Goal: Transaction & Acquisition: Purchase product/service

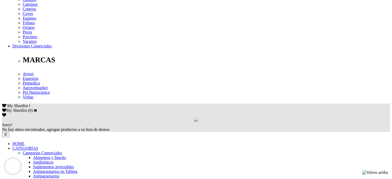
scroll to position [283, 0]
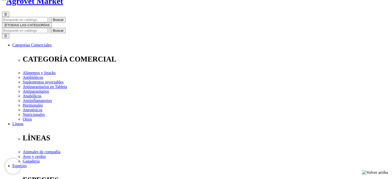
scroll to position [102, 0]
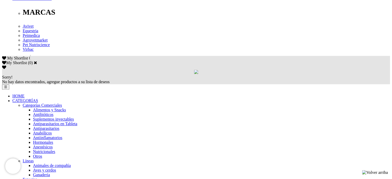
scroll to position [309, 0]
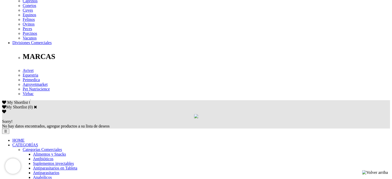
scroll to position [335, 0]
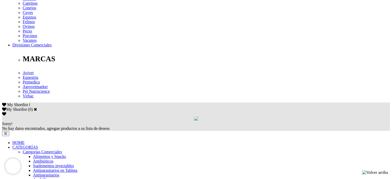
scroll to position [206, 0]
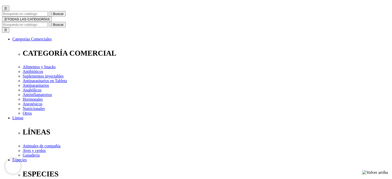
scroll to position [52, 0]
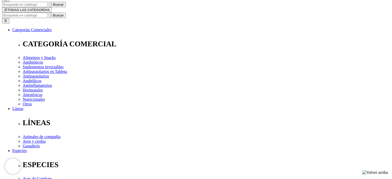
radio input "true"
select select "0"
type input "2"
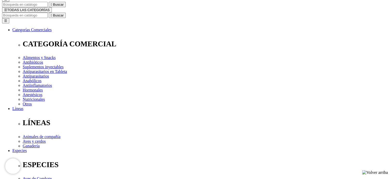
select select "122"
type input "3"
select select "122"
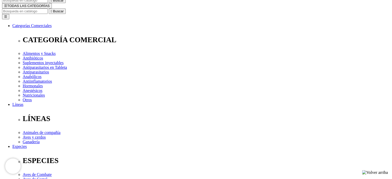
scroll to position [26, 0]
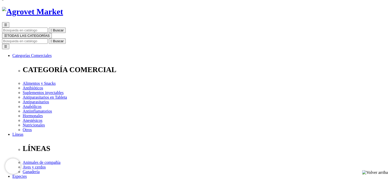
radio input "true"
type input "1"
select select "0"
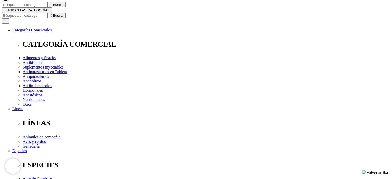
scroll to position [103, 0]
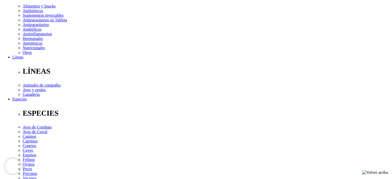
type input "7"
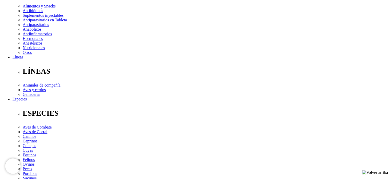
select select "19"
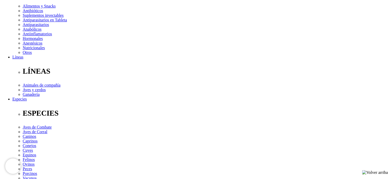
type input "14"
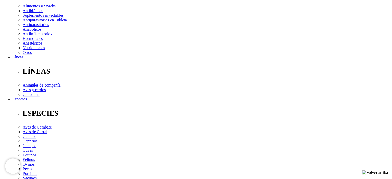
select select "19"
type input "18"
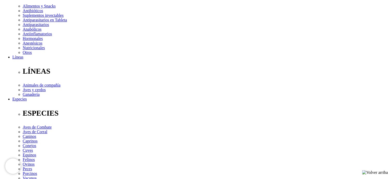
select select "19"
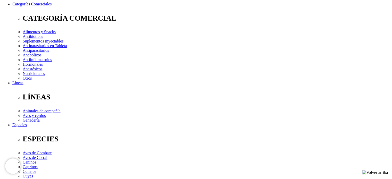
scroll to position [0, 0]
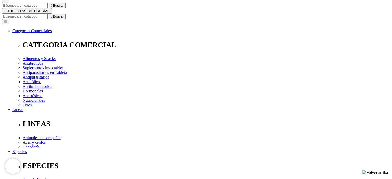
scroll to position [52, 0]
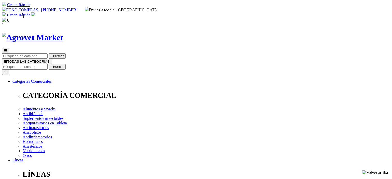
select select "19"
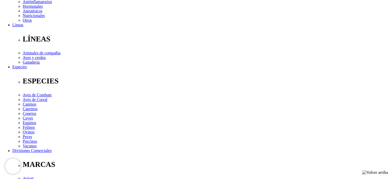
scroll to position [77, 0]
